Goal: Task Accomplishment & Management: Complete application form

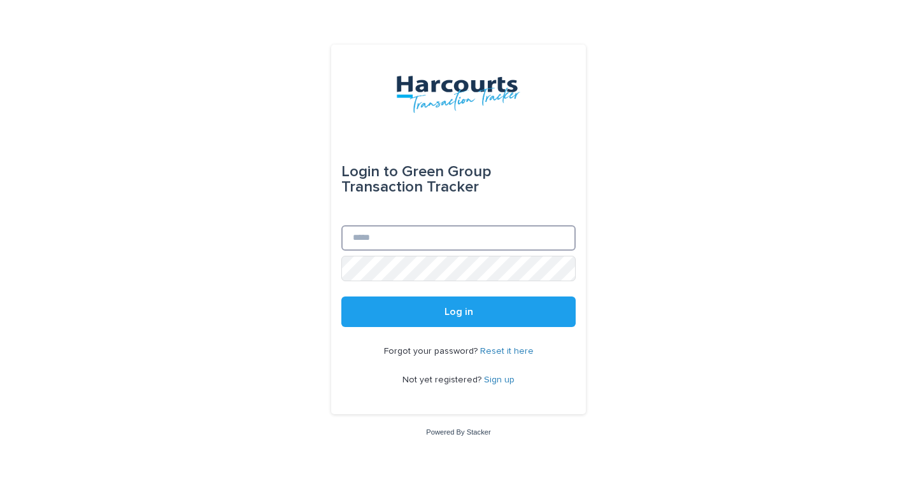
click at [460, 242] on input "Email" at bounding box center [458, 237] width 234 height 25
type input "**********"
click at [341, 297] on button "Log in" at bounding box center [458, 312] width 234 height 31
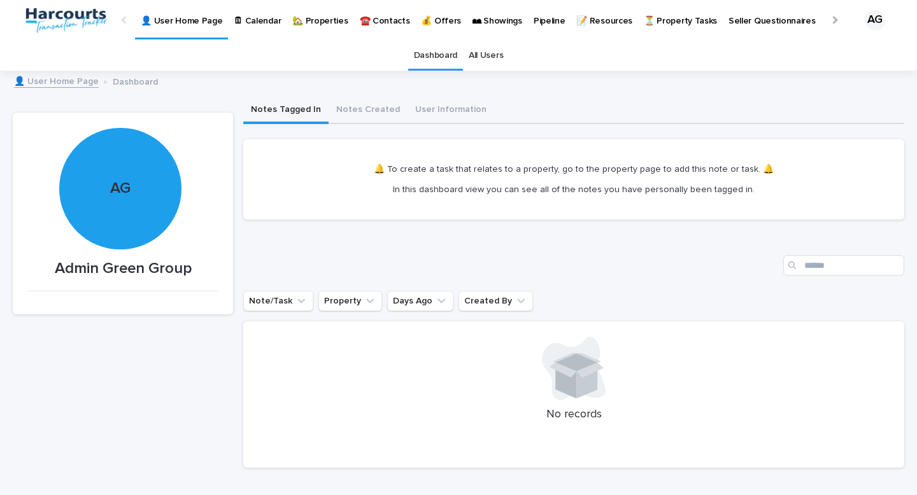
click at [421, 15] on p "💰 Offers" at bounding box center [441, 13] width 40 height 27
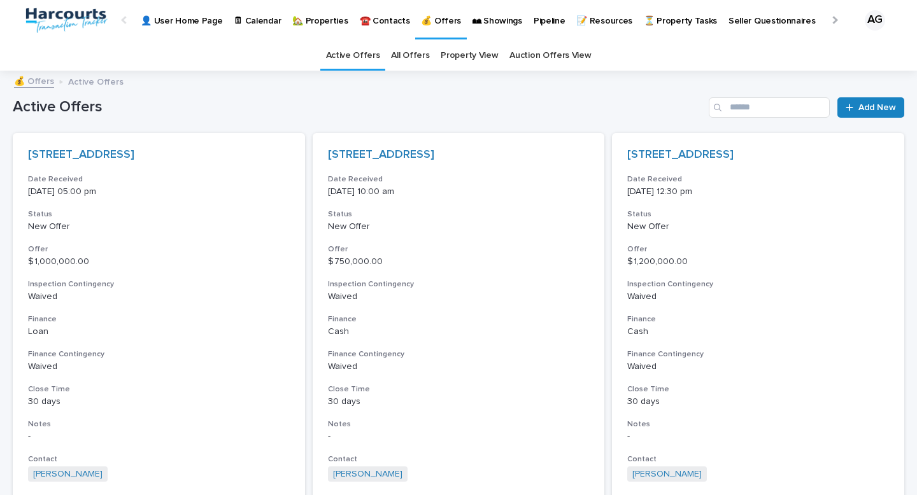
click at [844, 114] on link "Add New" at bounding box center [870, 107] width 67 height 20
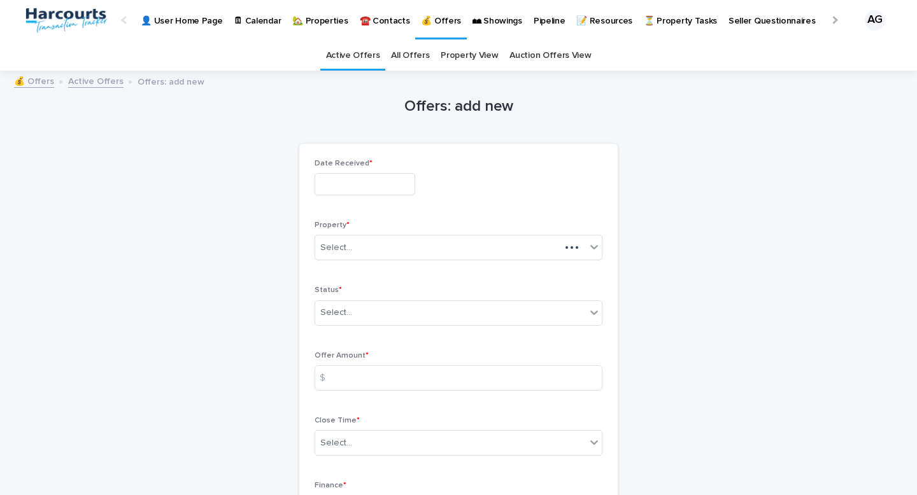
scroll to position [41, 0]
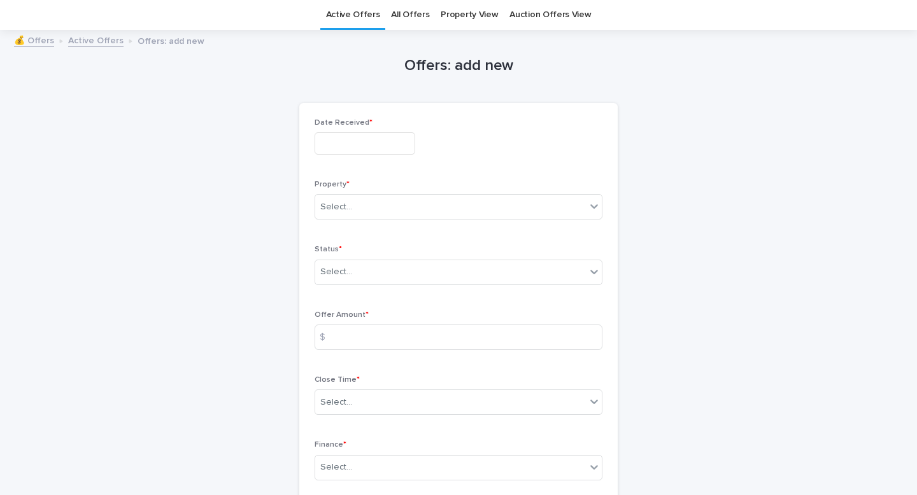
click at [386, 147] on input "text" at bounding box center [365, 143] width 101 height 22
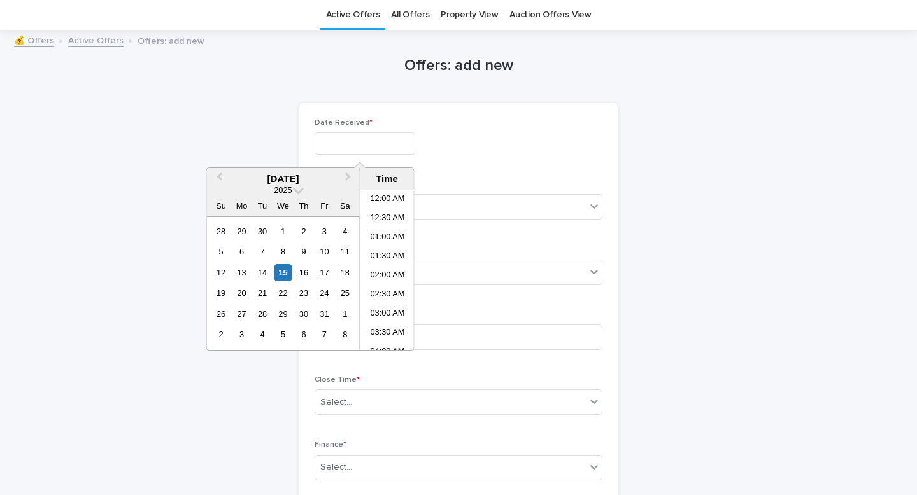
scroll to position [483, 0]
click at [390, 269] on li "02:30 PM" at bounding box center [387, 270] width 54 height 19
type input "**********"
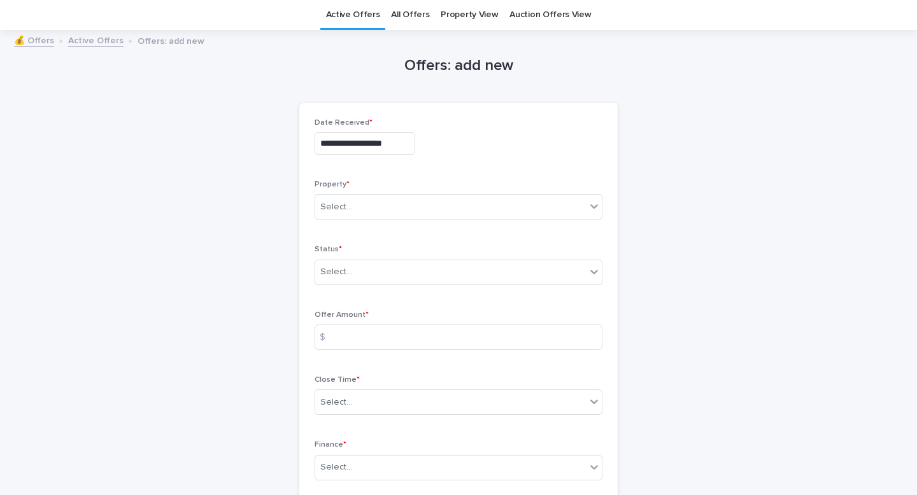
click at [749, 278] on div "**********" at bounding box center [458, 480] width 891 height 898
click at [523, 199] on div "Select..." at bounding box center [450, 207] width 271 height 21
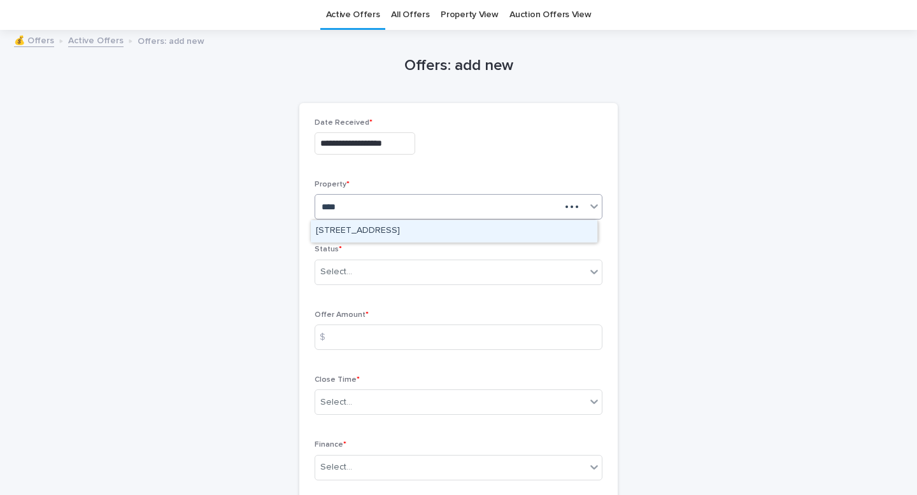
type input "*****"
click at [474, 230] on div "4121 Regal Oak, Encino, CA 91436" at bounding box center [454, 231] width 287 height 22
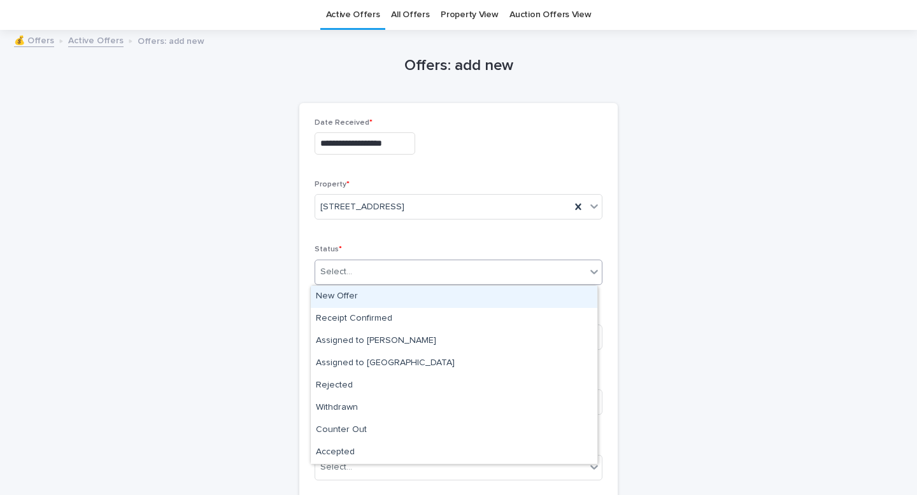
click at [439, 276] on div "Select..." at bounding box center [450, 272] width 271 height 21
click at [441, 291] on div "New Offer" at bounding box center [454, 297] width 287 height 22
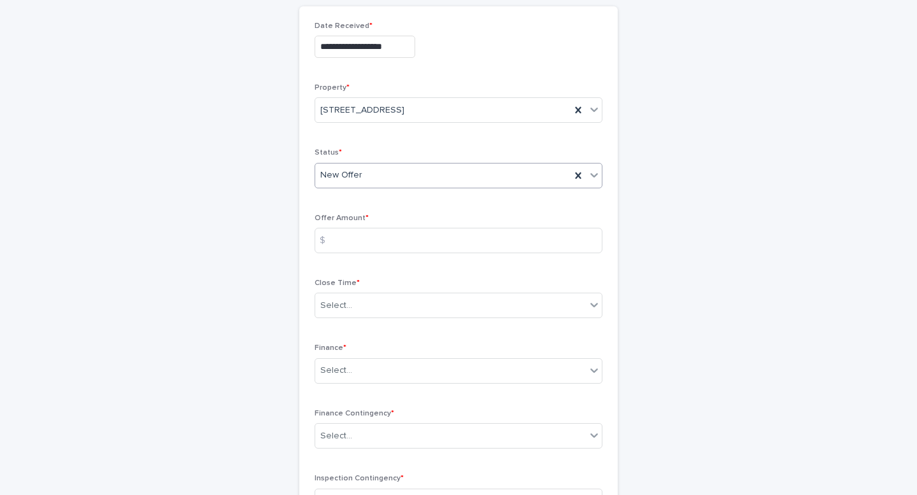
scroll to position [140, 0]
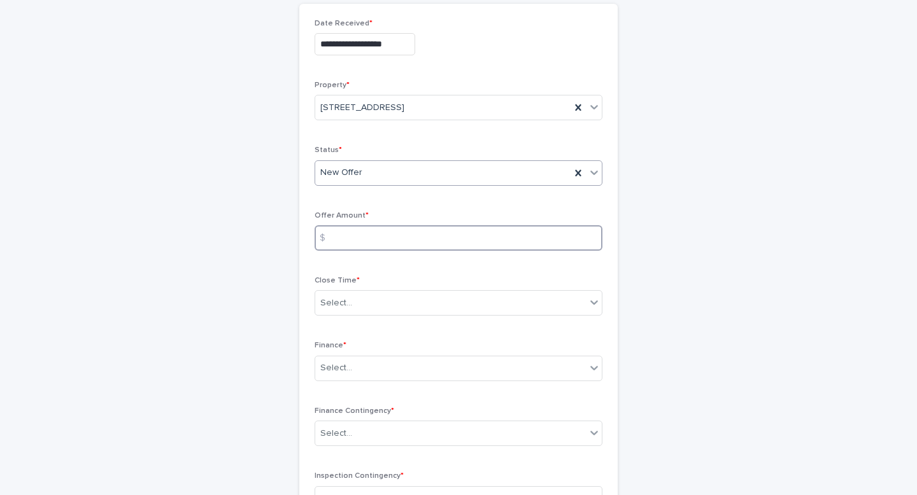
click at [525, 233] on input at bounding box center [459, 237] width 288 height 25
type input "**********"
click at [434, 301] on div "Select..." at bounding box center [450, 303] width 271 height 21
click at [475, 291] on div "Select..." at bounding box center [459, 302] width 288 height 25
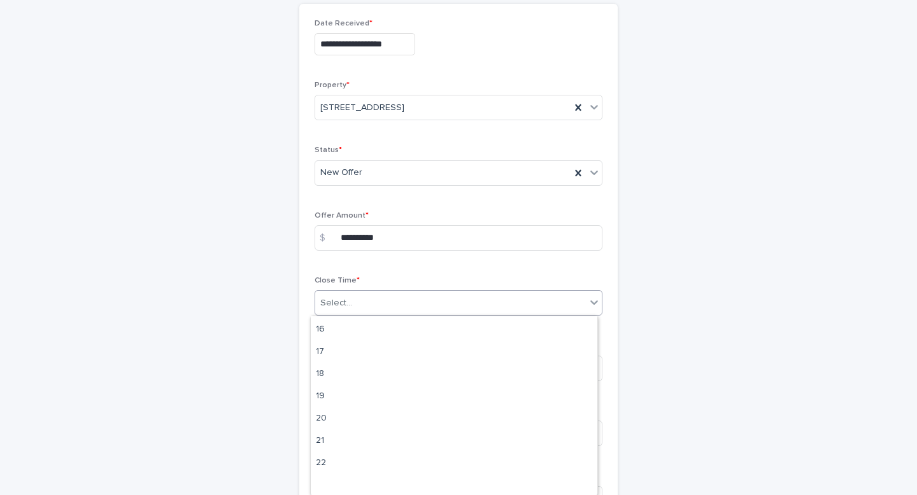
scroll to position [400, 0]
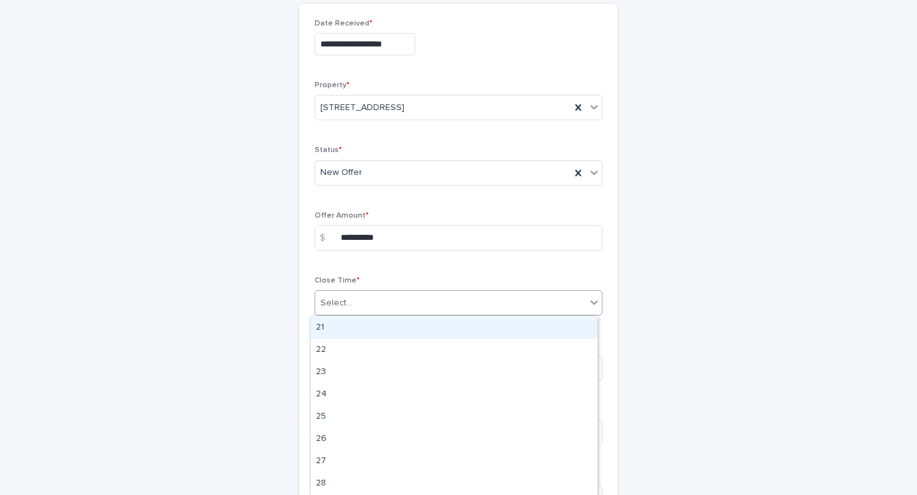
click at [458, 327] on div "21" at bounding box center [454, 328] width 287 height 22
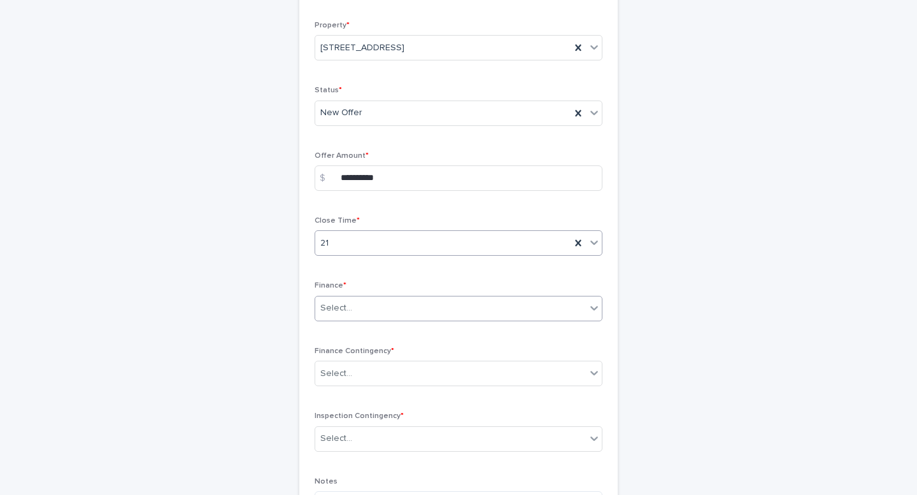
scroll to position [209, 0]
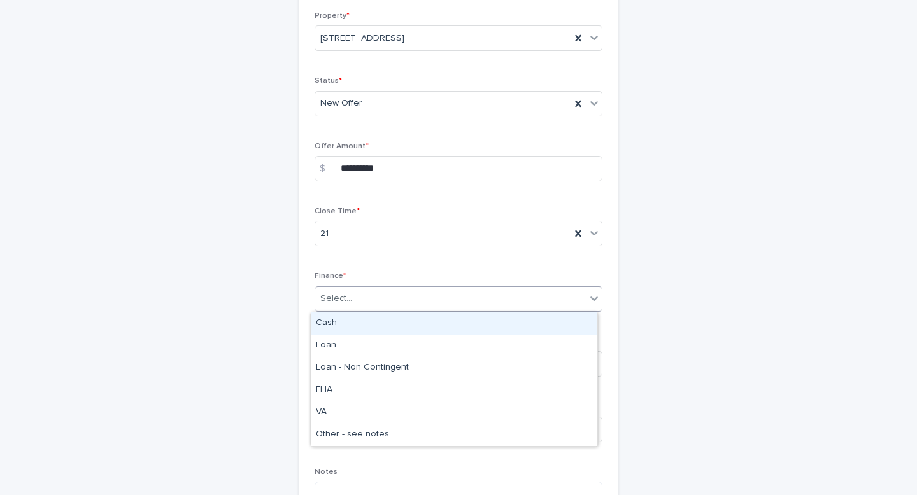
click at [460, 303] on div "Select..." at bounding box center [450, 298] width 271 height 21
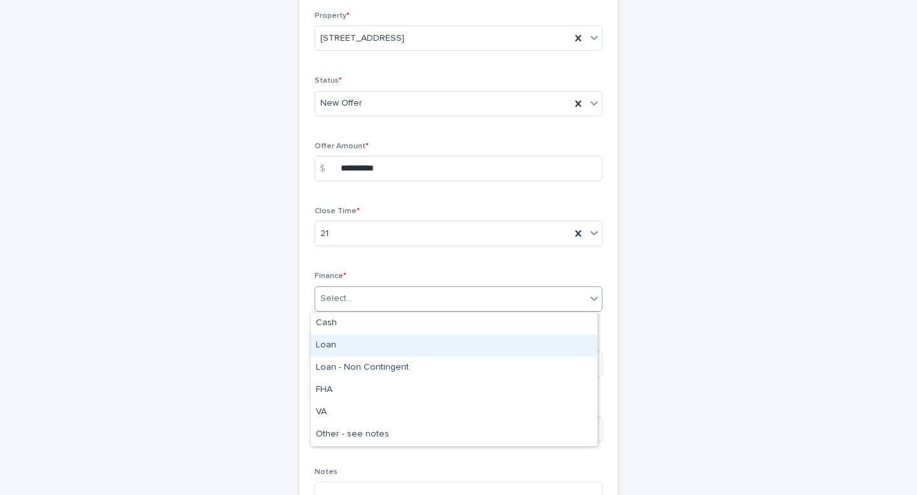
click at [457, 343] on div "Loan" at bounding box center [454, 346] width 287 height 22
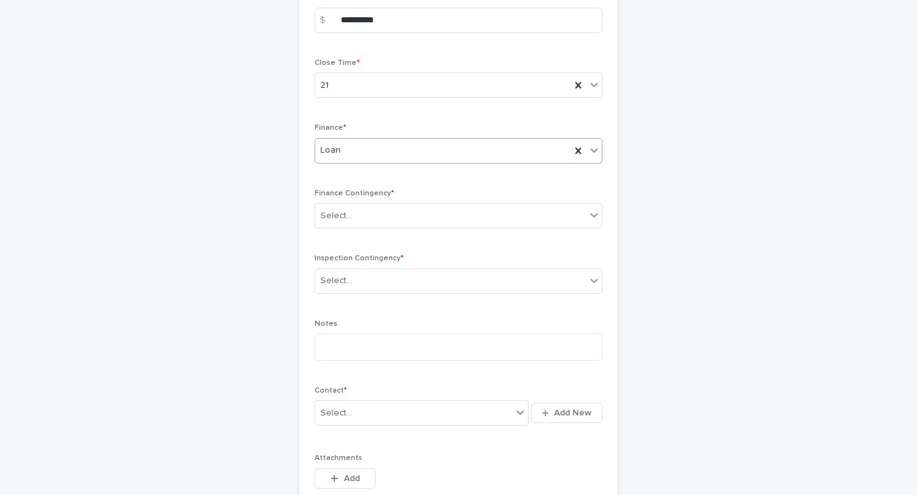
scroll to position [362, 0]
click at [454, 223] on div "Select..." at bounding box center [459, 211] width 288 height 25
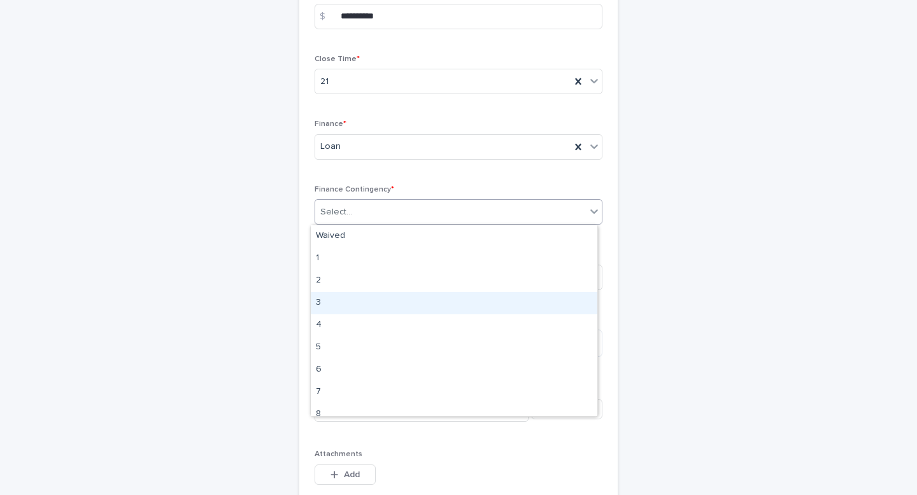
click at [451, 295] on div "3" at bounding box center [454, 303] width 287 height 22
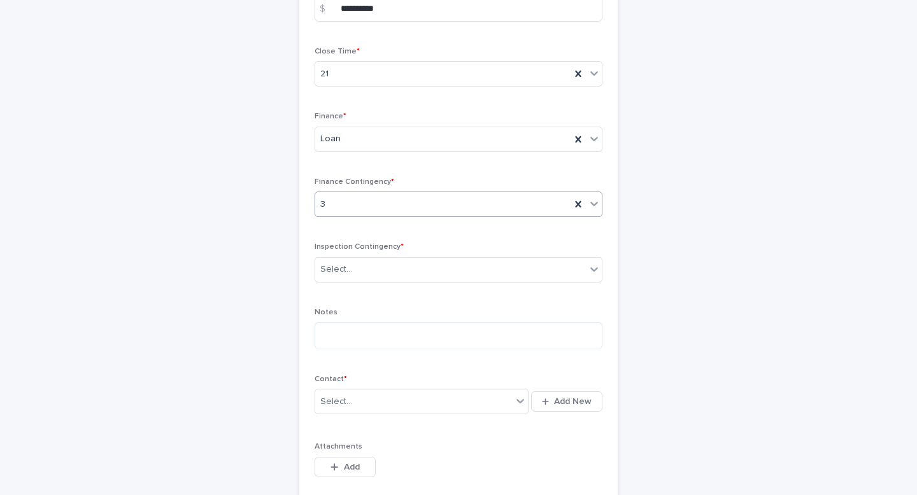
scroll to position [379, 0]
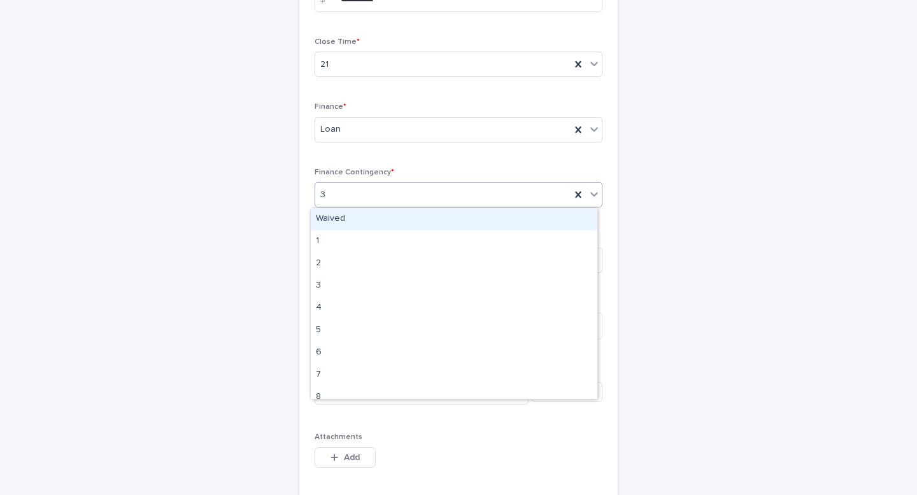
click at [510, 201] on div "3" at bounding box center [442, 195] width 255 height 21
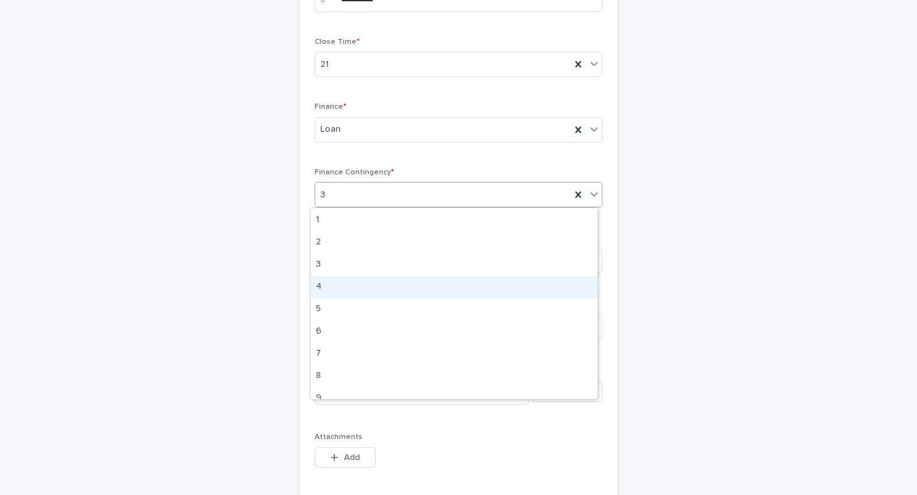
scroll to position [270, 0]
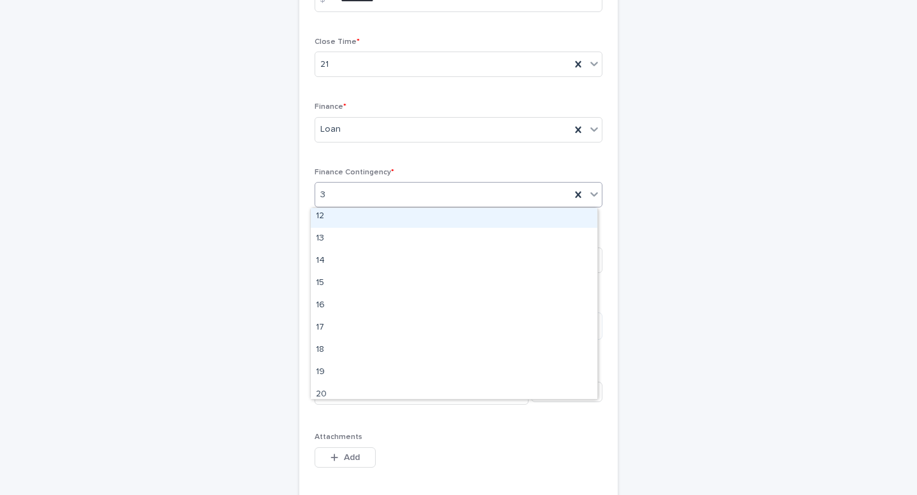
click at [489, 208] on div "12" at bounding box center [454, 217] width 287 height 22
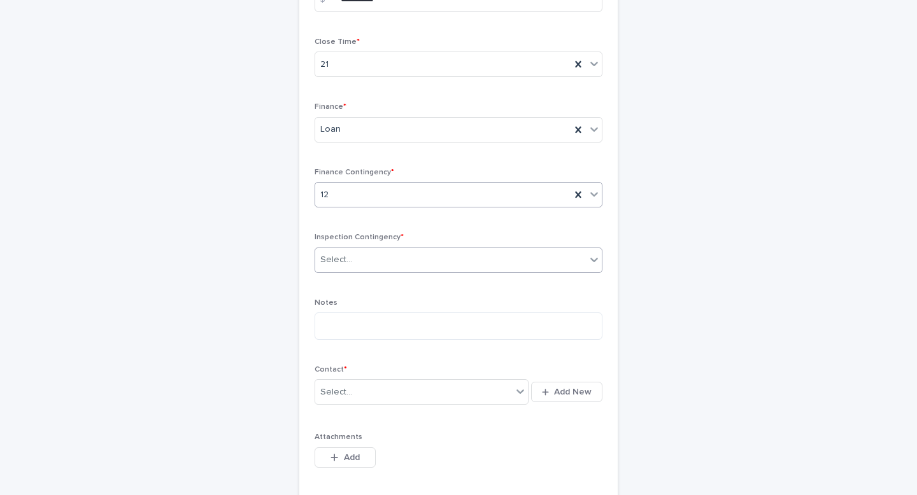
click at [509, 271] on div "Select..." at bounding box center [459, 260] width 288 height 25
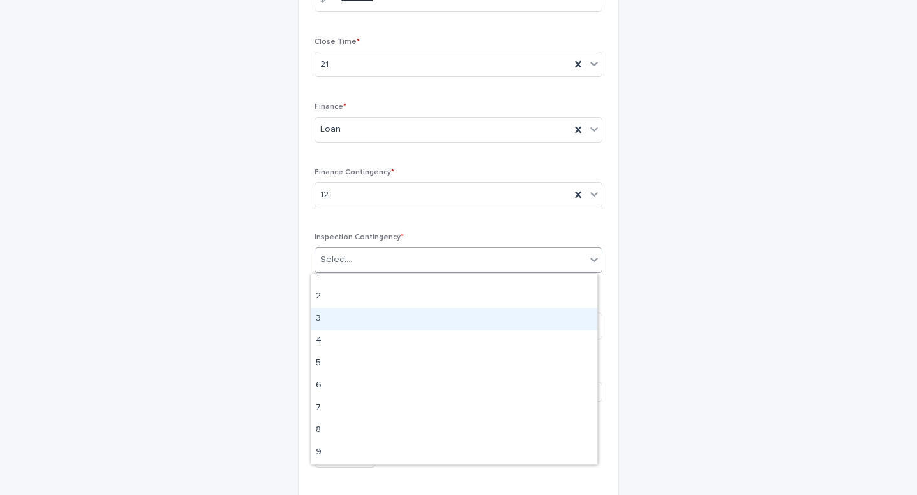
scroll to position [94, 0]
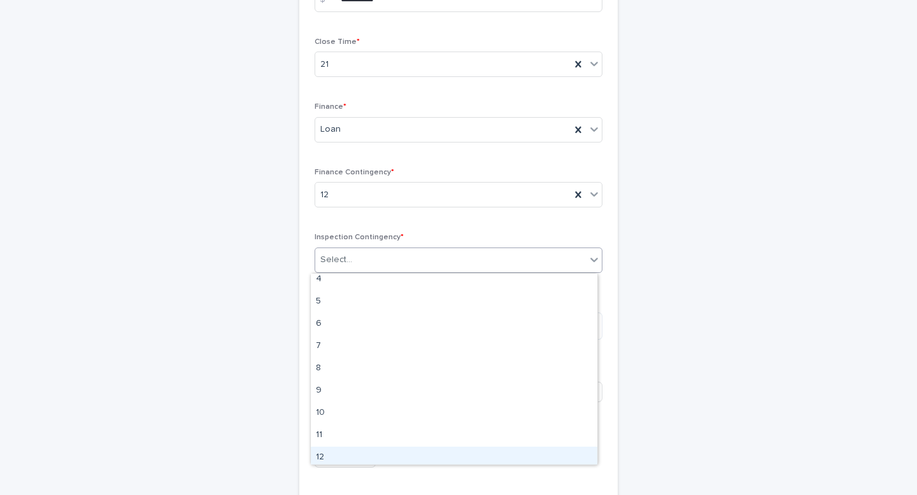
click at [528, 453] on div "12" at bounding box center [454, 458] width 287 height 22
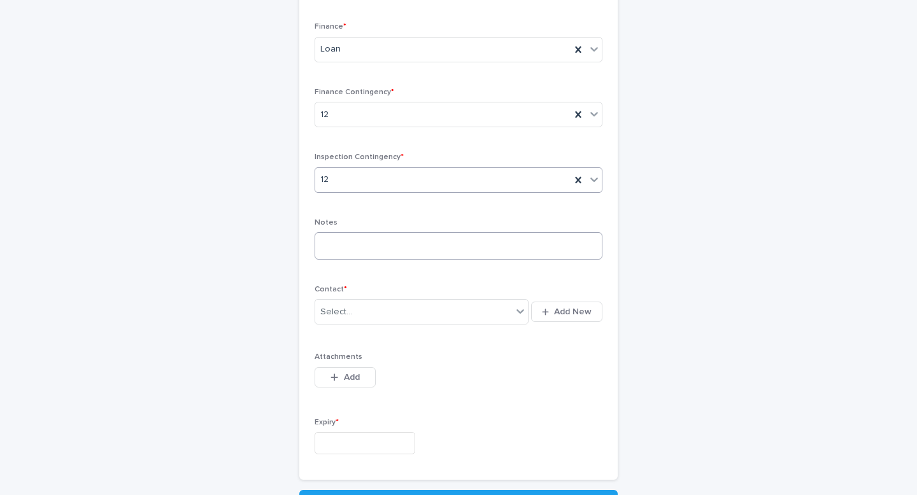
scroll to position [463, 0]
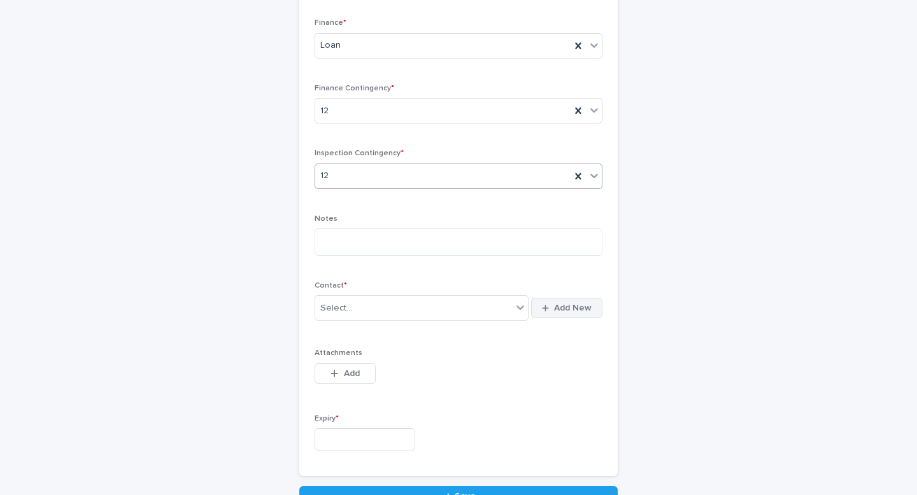
click at [554, 304] on span "Add New" at bounding box center [573, 308] width 38 height 9
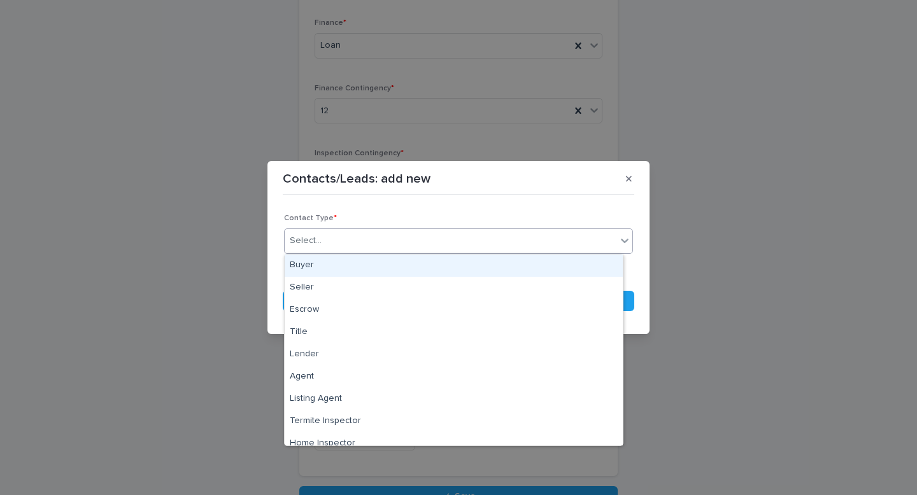
click at [555, 243] on div "Select..." at bounding box center [451, 240] width 332 height 21
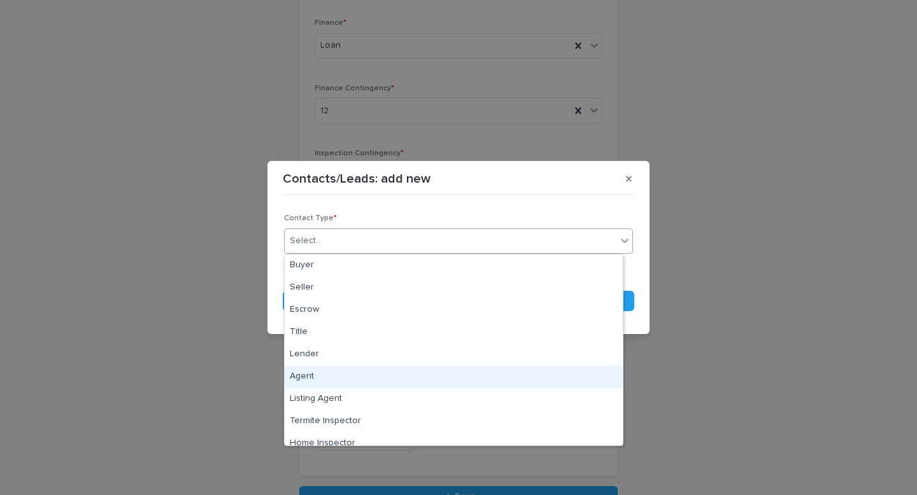
click at [528, 375] on div "Agent" at bounding box center [454, 377] width 338 height 22
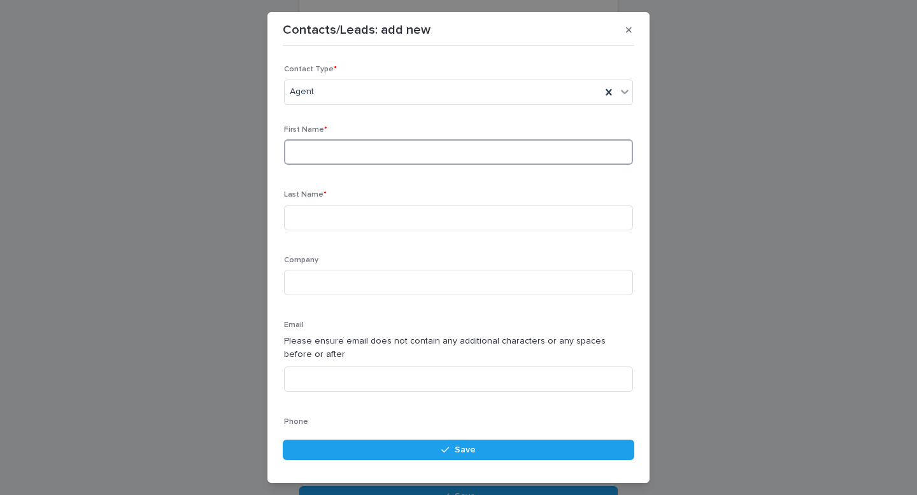
click at [450, 149] on input at bounding box center [458, 151] width 349 height 25
type input "******"
click at [435, 220] on input at bounding box center [458, 217] width 349 height 25
type input "******"
click at [501, 287] on input at bounding box center [458, 282] width 349 height 25
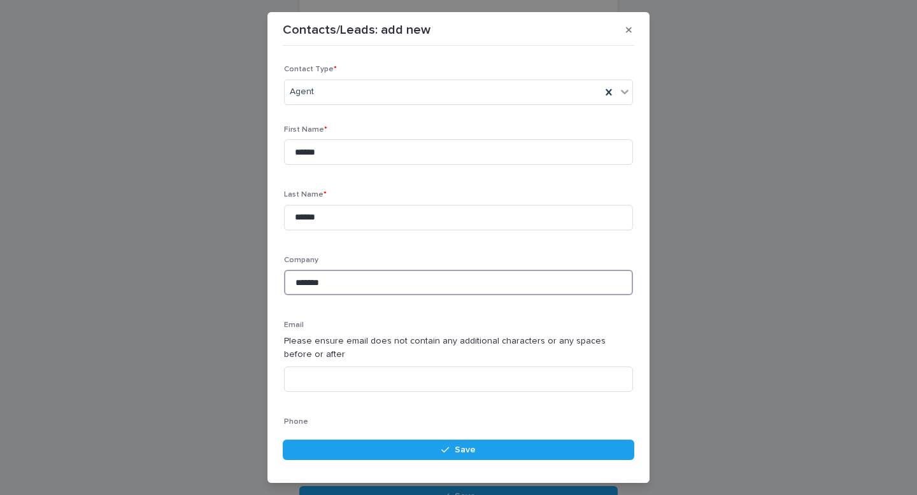
type input "*******"
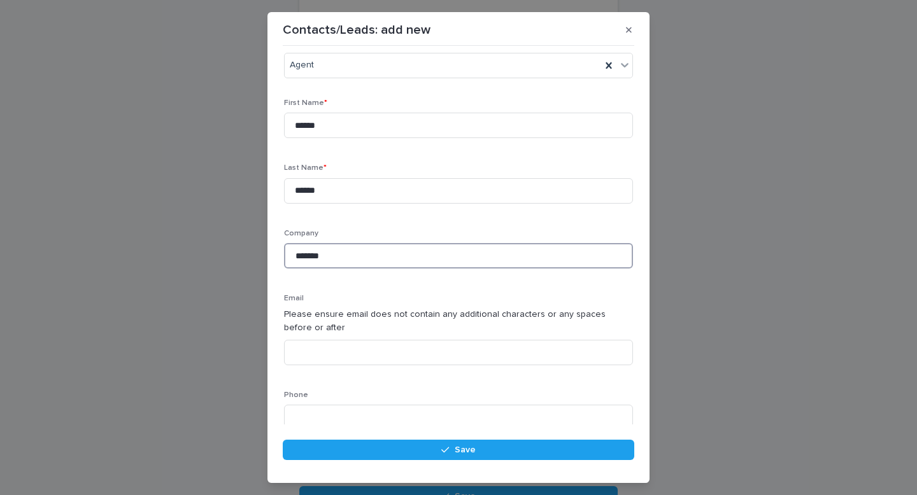
scroll to position [88, 0]
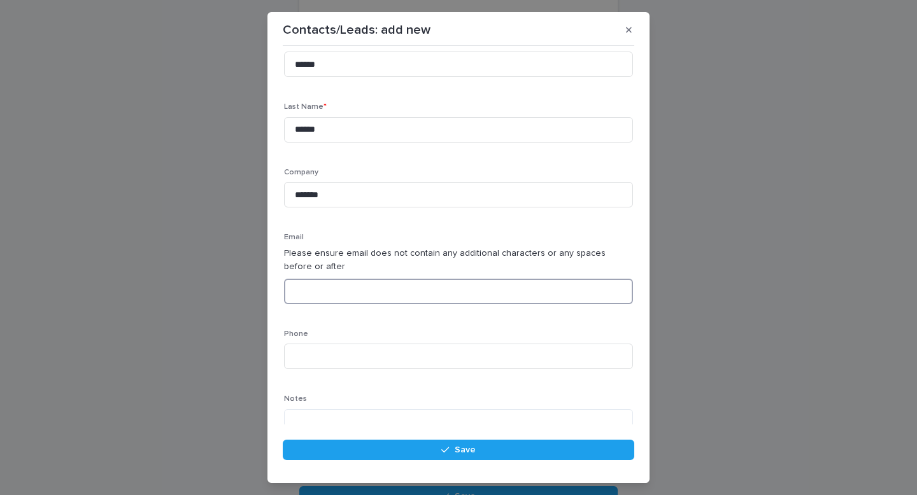
paste input "**********"
type input "**********"
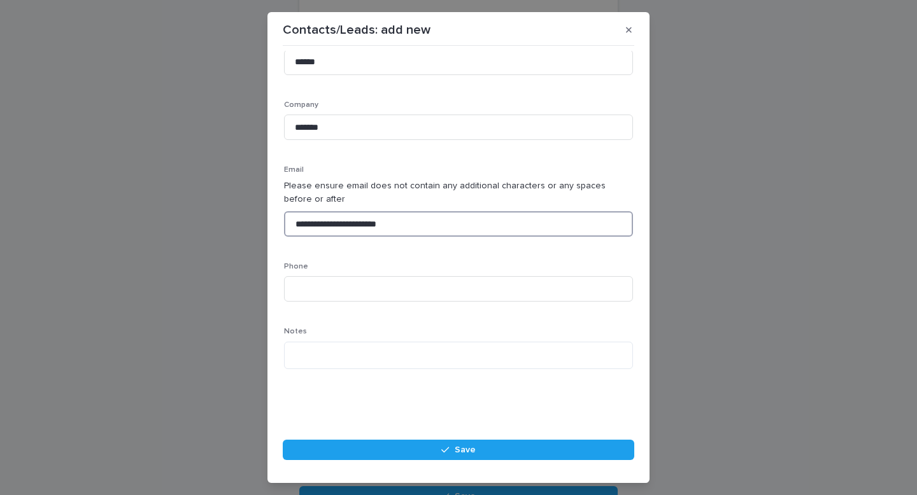
scroll to position [156, 0]
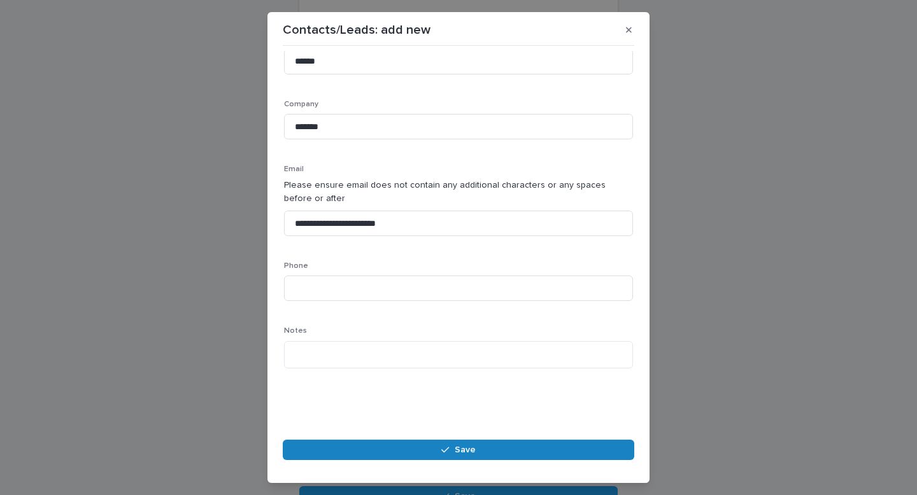
click at [521, 444] on button "Save" at bounding box center [458, 450] width 351 height 20
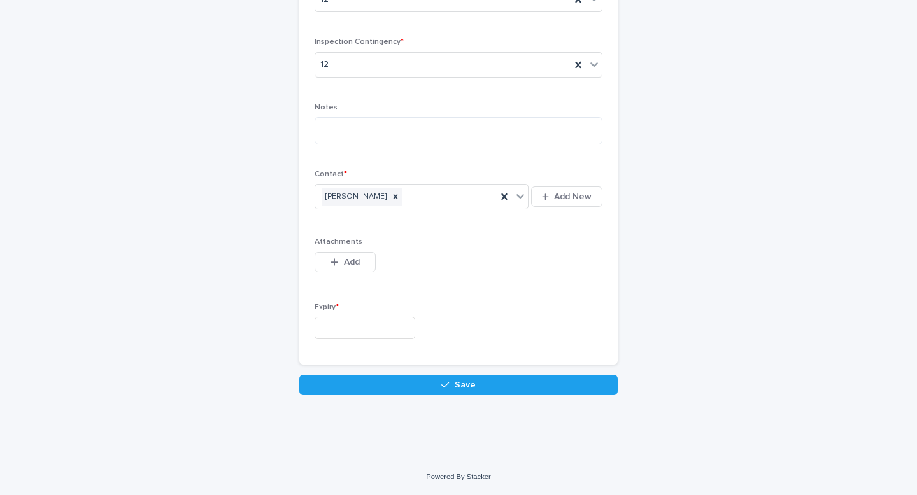
scroll to position [584, 0]
click at [350, 252] on button "Add" at bounding box center [345, 262] width 61 height 20
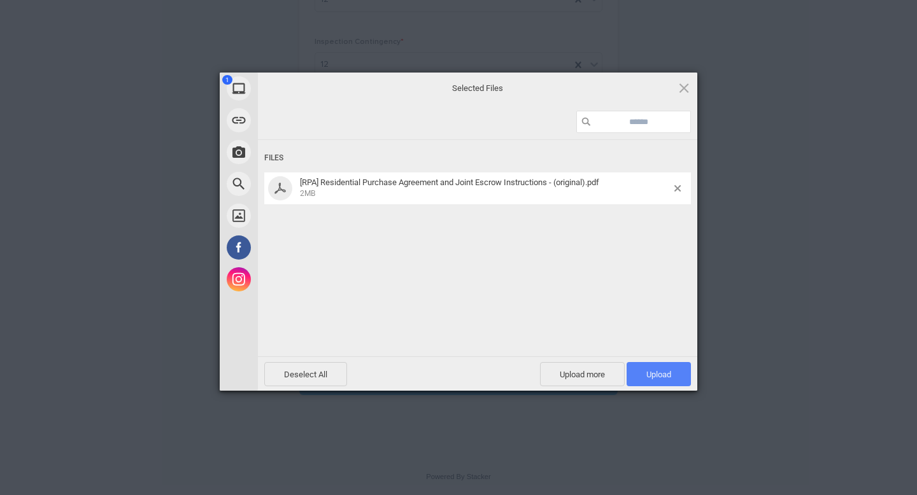
click at [646, 374] on span "Upload 1" at bounding box center [658, 375] width 25 height 10
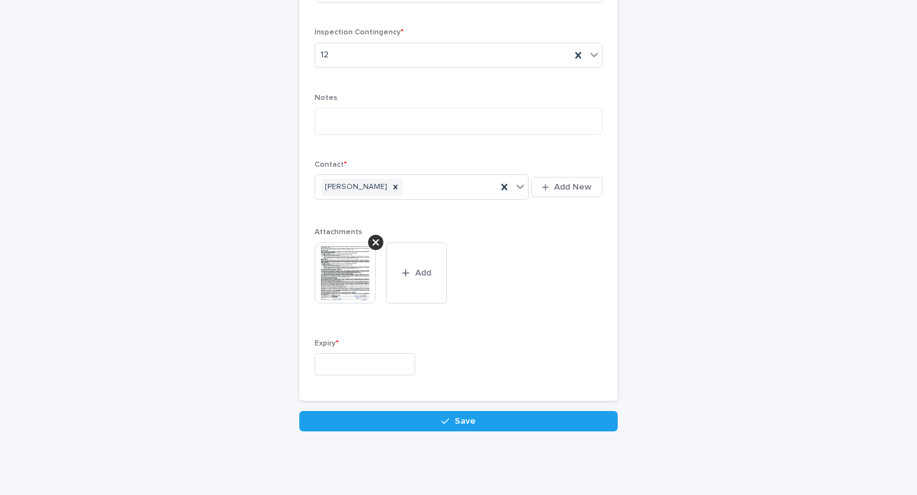
click at [385, 370] on input "text" at bounding box center [365, 364] width 101 height 22
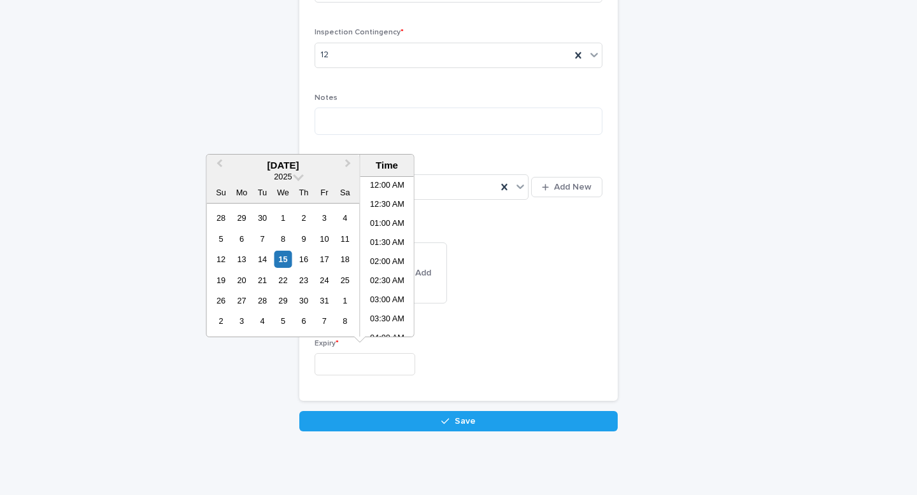
scroll to position [483, 0]
click at [339, 258] on div "18" at bounding box center [344, 259] width 17 height 17
type input "**********"
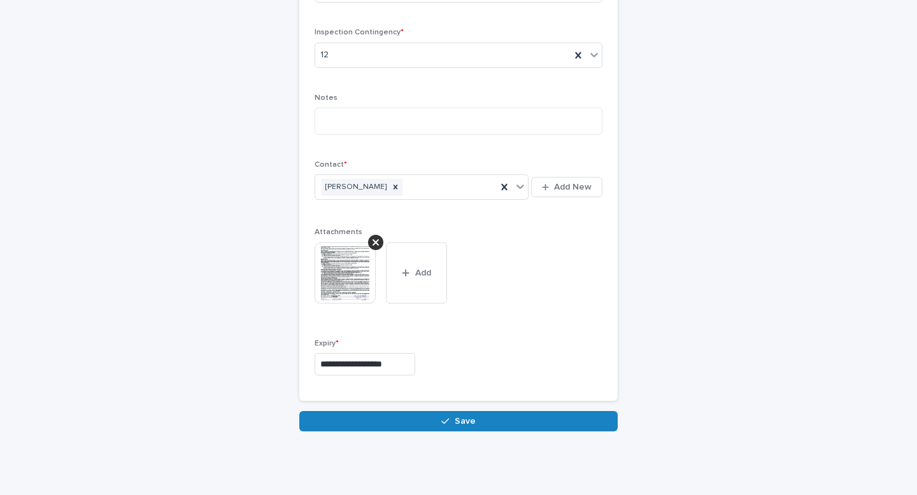
click at [567, 420] on button "Save" at bounding box center [458, 421] width 318 height 20
